Goal: Task Accomplishment & Management: Manage account settings

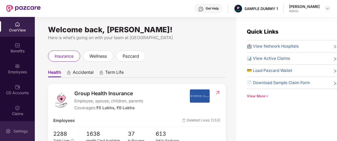
click at [9, 128] on img at bounding box center [8, 130] width 5 height 5
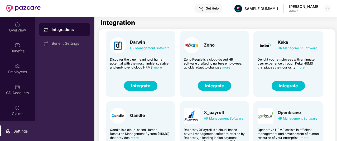
scroll to position [14, 0]
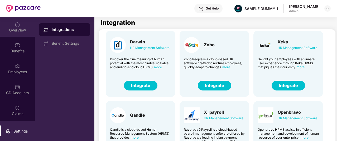
click at [18, 31] on div "OverView" at bounding box center [17, 29] width 35 height 5
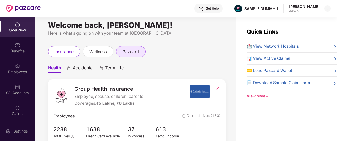
scroll to position [5, 0]
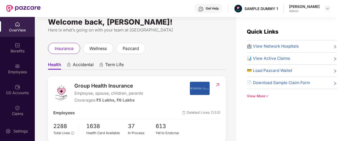
scroll to position [8, 0]
click at [178, 64] on ul "Health Accidental Term Life" at bounding box center [137, 64] width 178 height 11
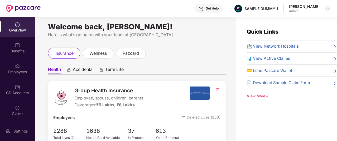
scroll to position [0, 0]
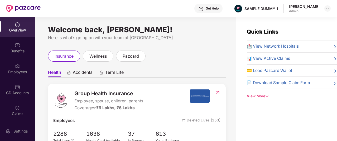
click at [204, 9] on img at bounding box center [200, 8] width 5 height 5
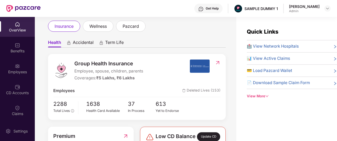
scroll to position [30, 0]
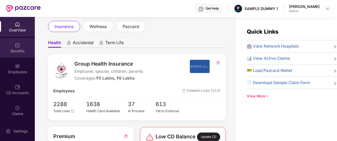
click at [20, 47] on div "Benefits" at bounding box center [17, 48] width 35 height 20
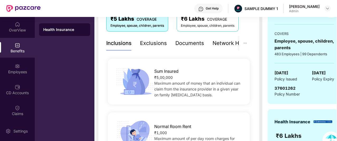
scroll to position [49, 0]
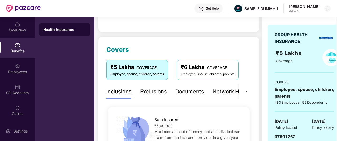
click at [147, 93] on div "Exclusions" at bounding box center [153, 91] width 27 height 8
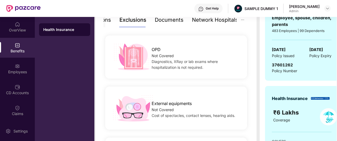
scroll to position [41, 0]
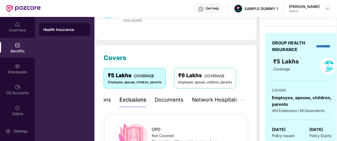
click at [173, 102] on div "Documents" at bounding box center [169, 100] width 29 height 8
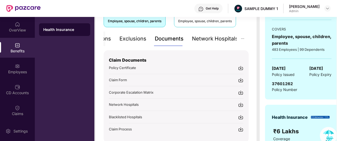
scroll to position [102, 0]
click at [205, 40] on div "Network Hospitals" at bounding box center [215, 38] width 46 height 8
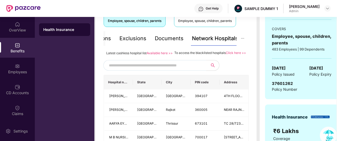
scroll to position [0, 0]
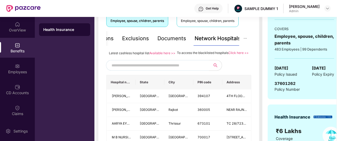
click at [188, 68] on input "text" at bounding box center [157, 65] width 90 height 8
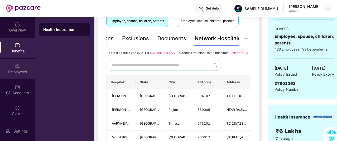
click at [13, 67] on div "Employees" at bounding box center [17, 69] width 35 height 20
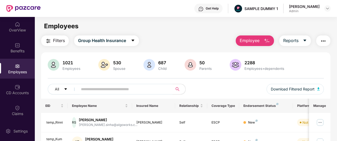
click at [256, 39] on span "Employee" at bounding box center [250, 40] width 20 height 7
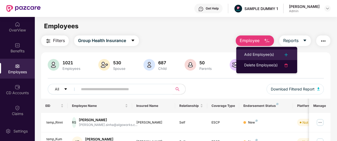
click at [260, 51] on li "Add Employee(s)" at bounding box center [266, 54] width 61 height 11
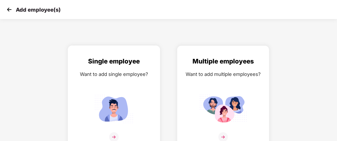
scroll to position [8, 0]
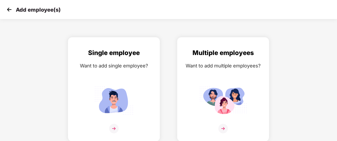
click at [11, 9] on img at bounding box center [9, 10] width 8 height 8
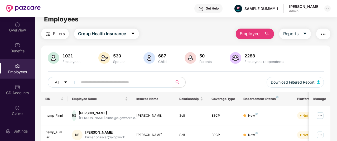
scroll to position [8, 0]
